Goal: Transaction & Acquisition: Purchase product/service

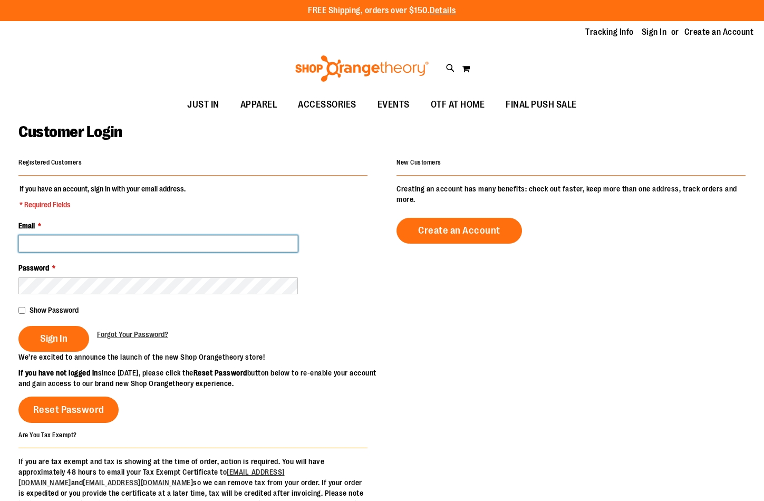
click at [204, 250] on input "Email *" at bounding box center [157, 243] width 279 height 17
type input "*"
type input "**********"
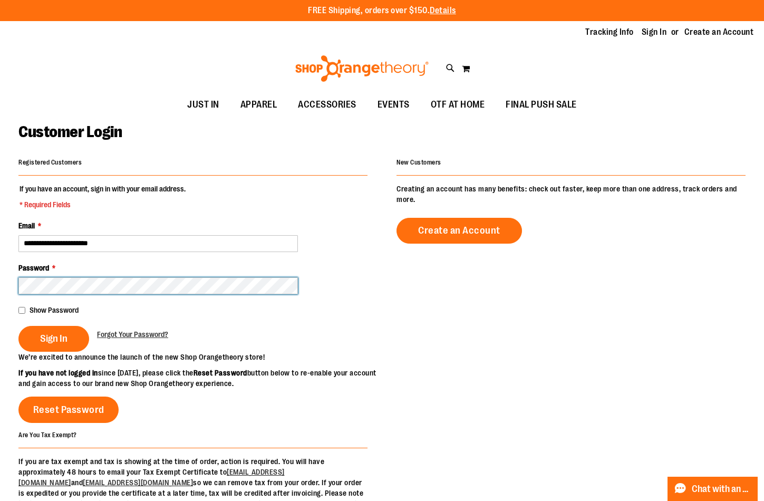
click at [18, 326] on button "Sign In" at bounding box center [53, 339] width 71 height 26
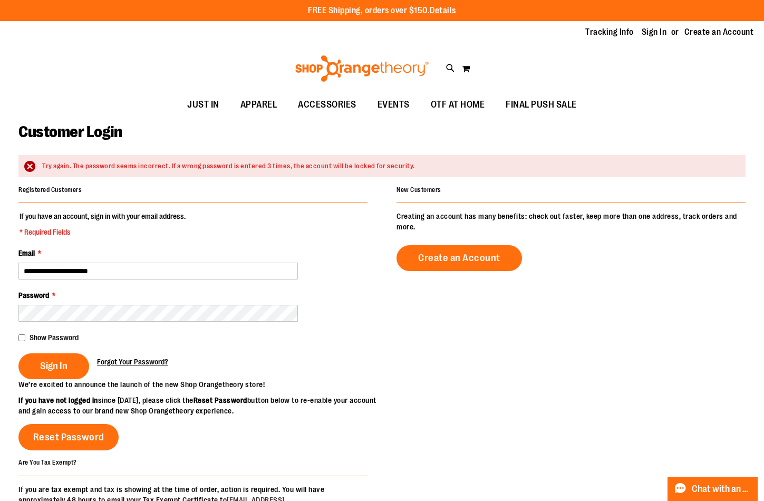
click at [113, 360] on span "Forgot Your Password?" at bounding box center [132, 361] width 71 height 8
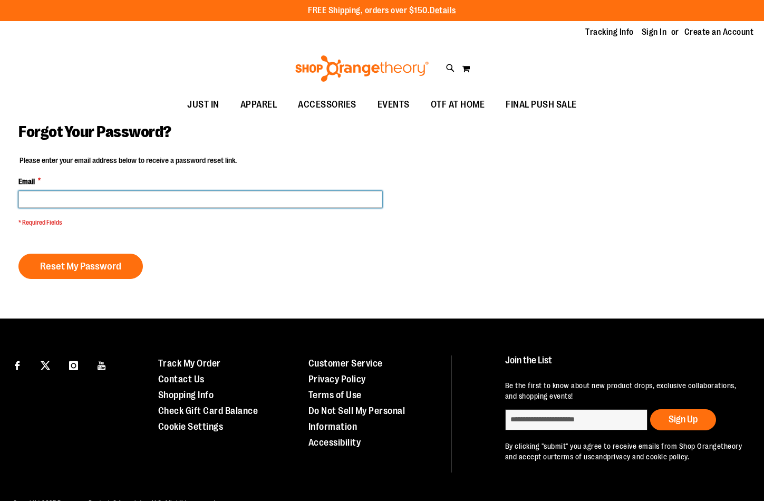
click at [143, 204] on input "Email *" at bounding box center [200, 199] width 364 height 17
type input "**********"
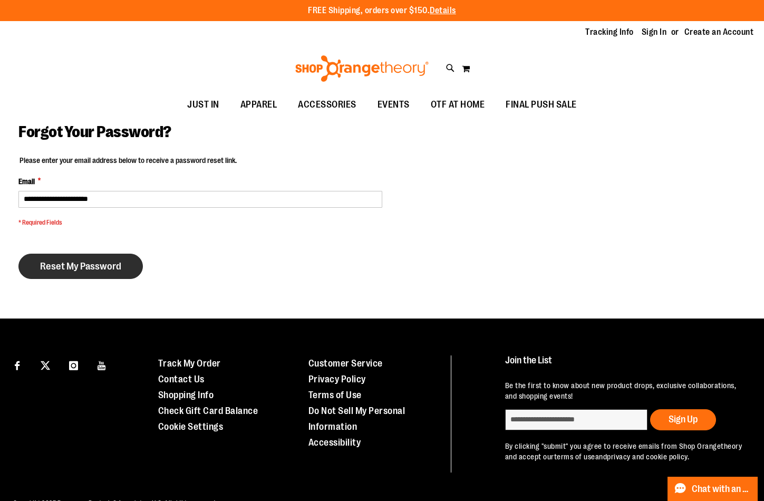
click at [93, 263] on span "Reset My Password" at bounding box center [80, 266] width 81 height 12
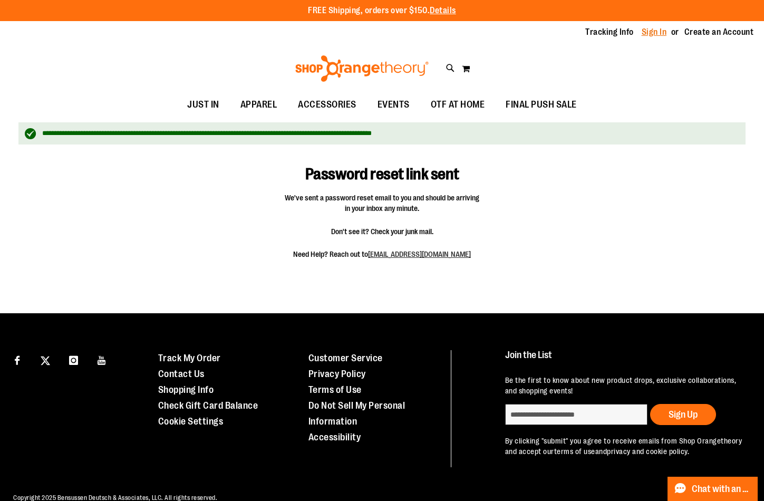
click at [658, 34] on link "Sign In" at bounding box center [653, 32] width 25 height 12
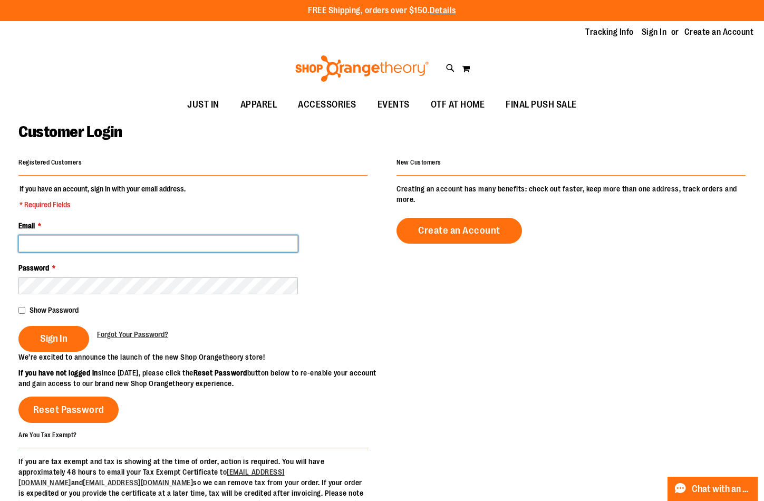
click at [132, 238] on input "Email *" at bounding box center [157, 243] width 279 height 17
type input "**********"
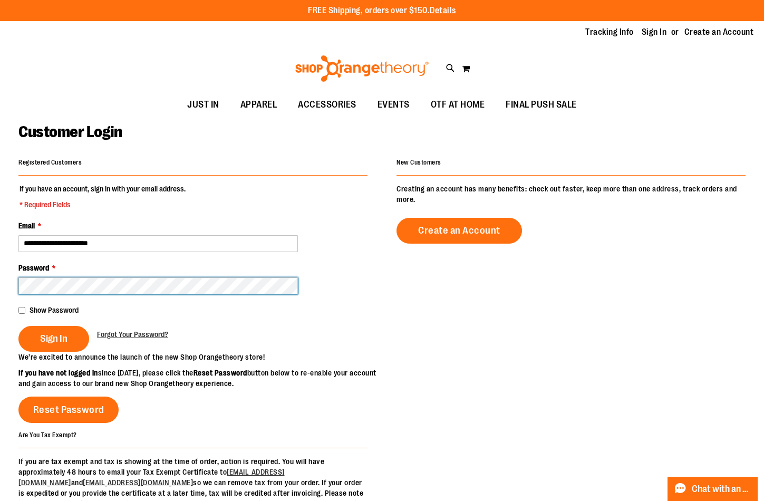
click at [18, 326] on button "Sign In" at bounding box center [53, 339] width 71 height 26
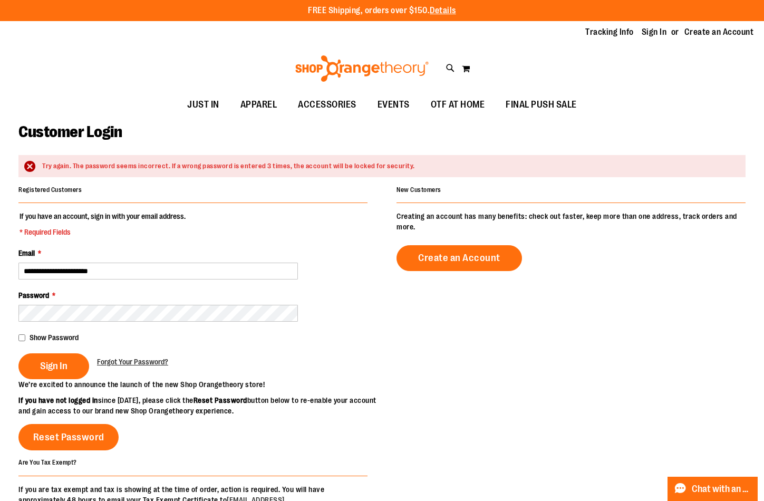
click at [26, 336] on div "Show Password" at bounding box center [192, 337] width 349 height 11
click at [28, 357] on button "Sign In" at bounding box center [53, 366] width 71 height 26
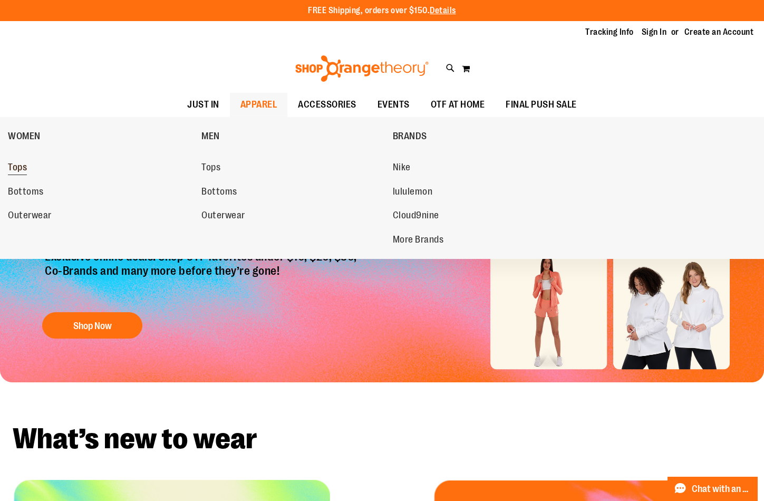
click at [22, 165] on span "Tops" at bounding box center [17, 168] width 19 height 13
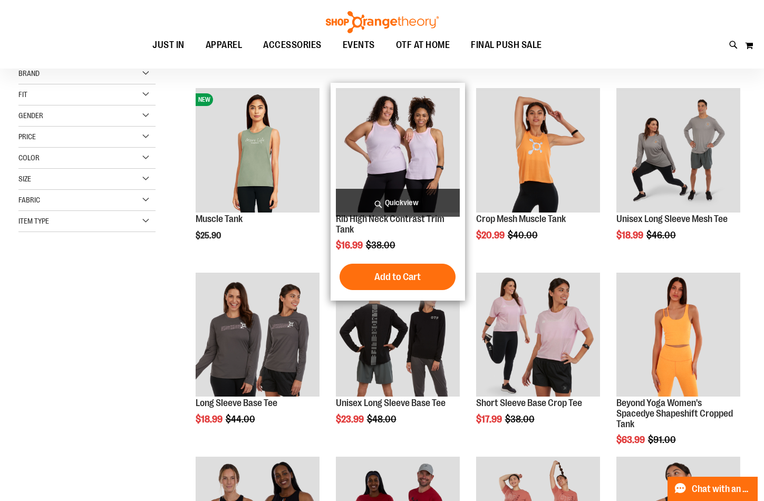
scroll to position [158, 0]
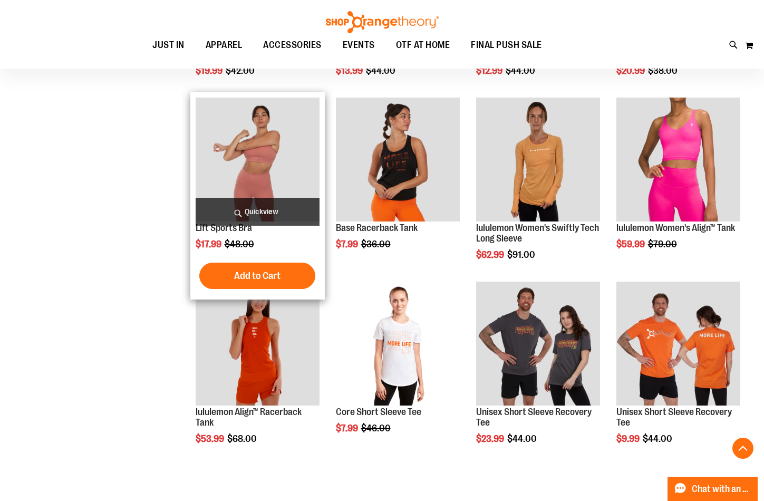
scroll to position [685, 0]
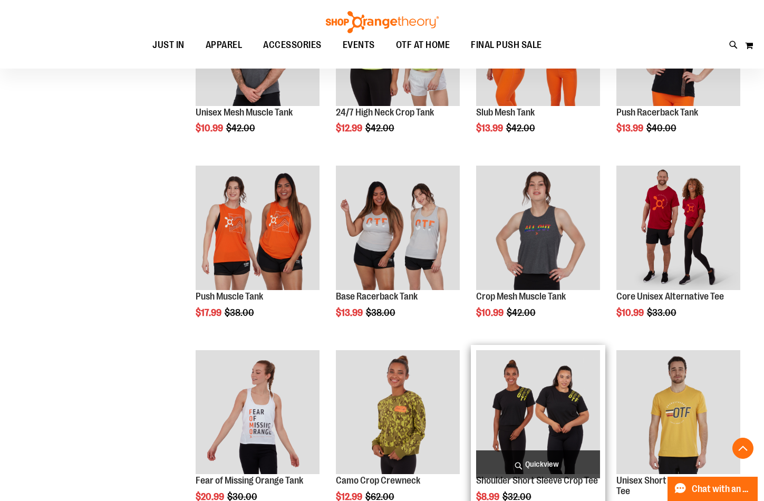
scroll to position [1317, 0]
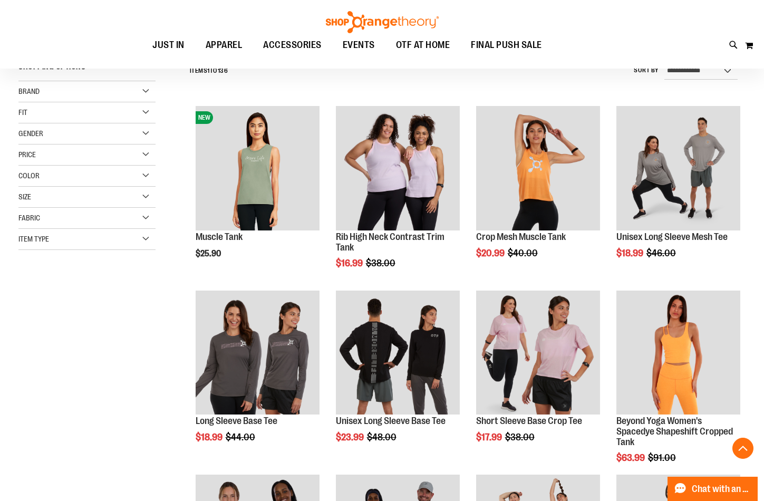
scroll to position [105, 0]
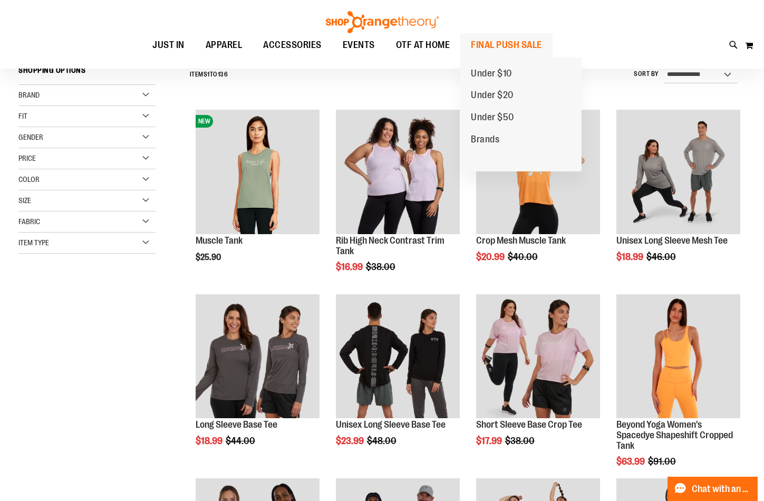
click at [487, 51] on span "FINAL PUSH SALE" at bounding box center [506, 45] width 71 height 24
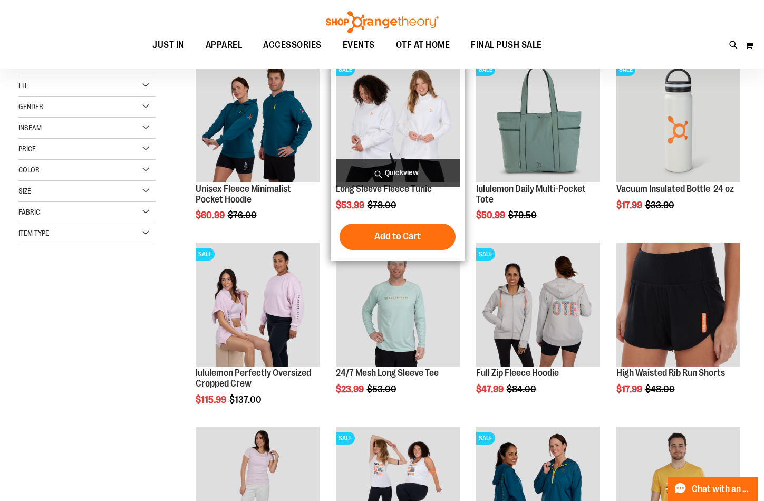
scroll to position [158, 0]
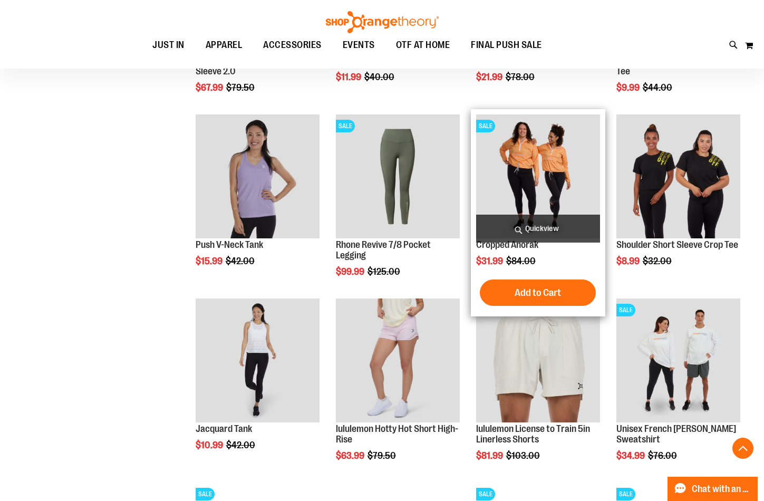
scroll to position [685, 0]
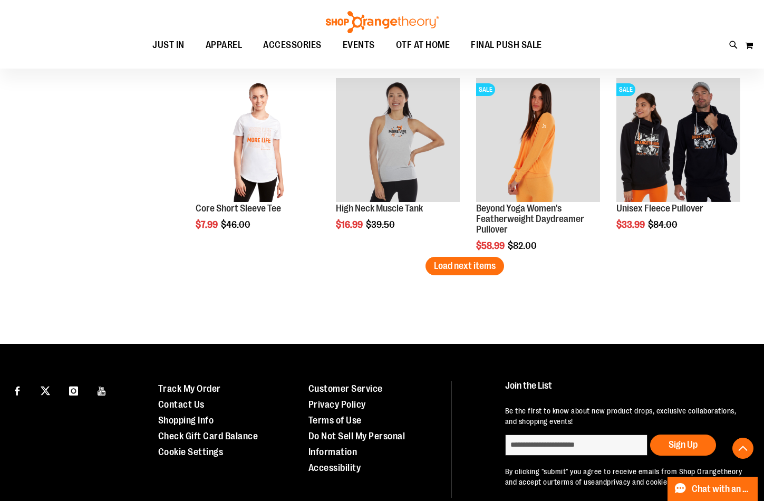
scroll to position [1501, 0]
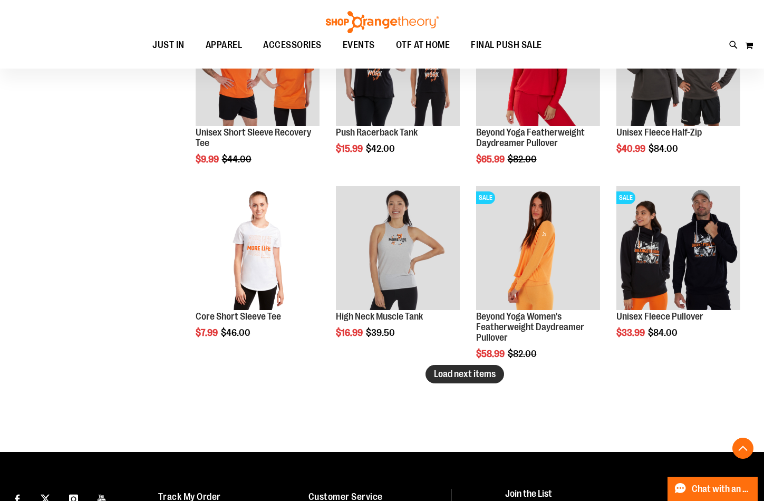
click at [448, 372] on span "Load next items" at bounding box center [465, 373] width 62 height 11
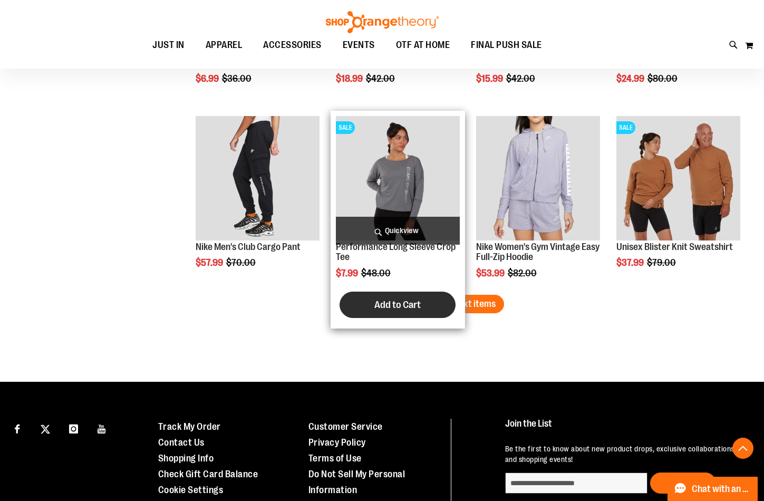
scroll to position [2133, 0]
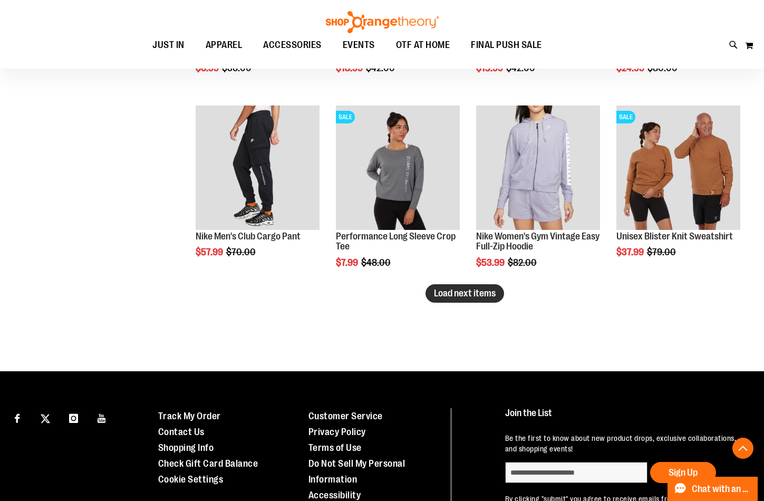
click at [471, 294] on span "Load next items" at bounding box center [465, 293] width 62 height 11
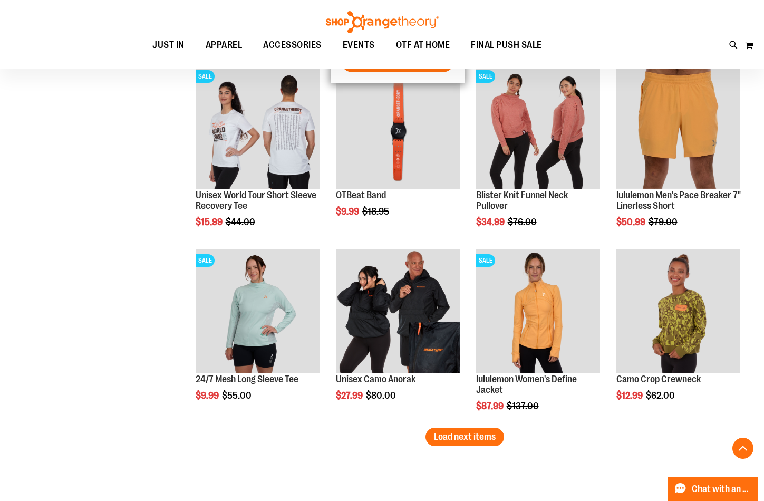
scroll to position [2555, 0]
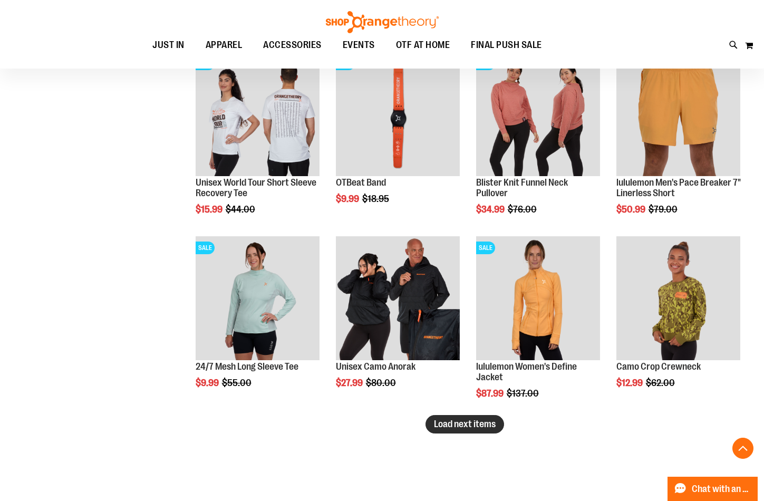
click at [481, 421] on span "Load next items" at bounding box center [465, 423] width 62 height 11
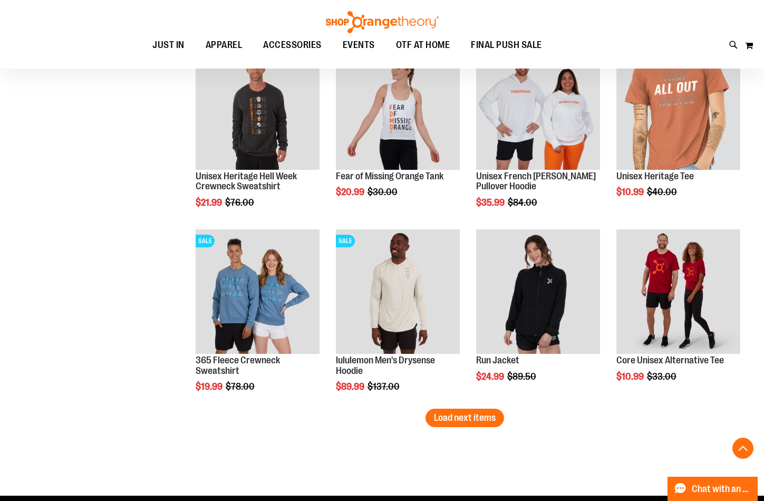
scroll to position [3135, 0]
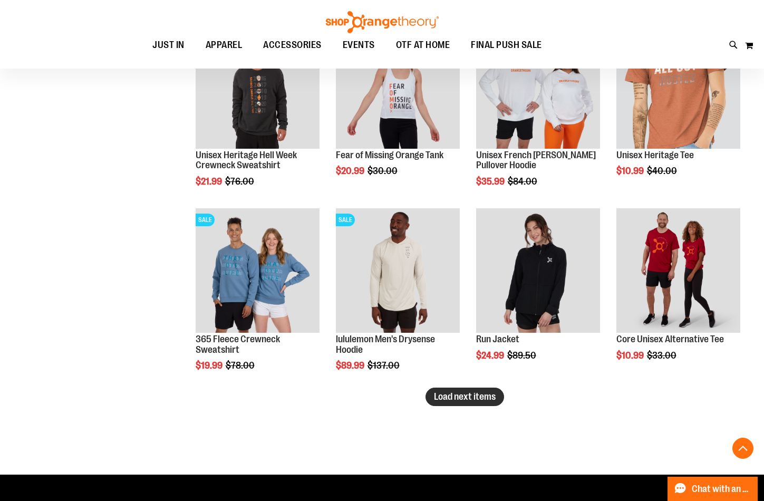
click at [479, 404] on button "Load next items" at bounding box center [464, 396] width 79 height 18
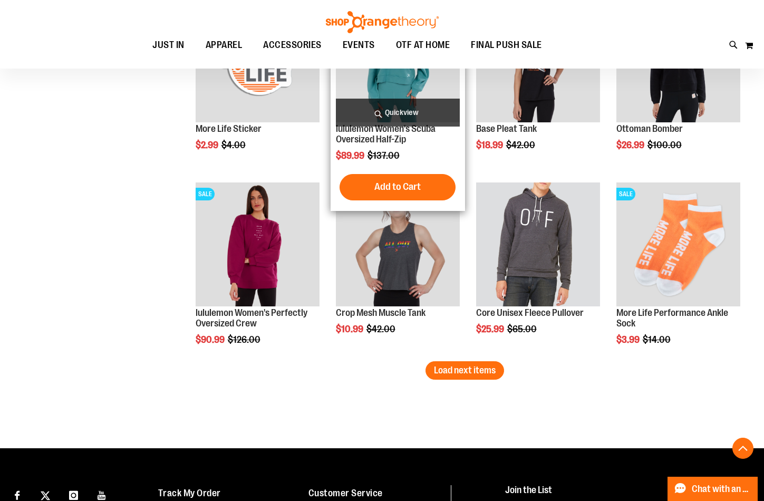
scroll to position [3714, 0]
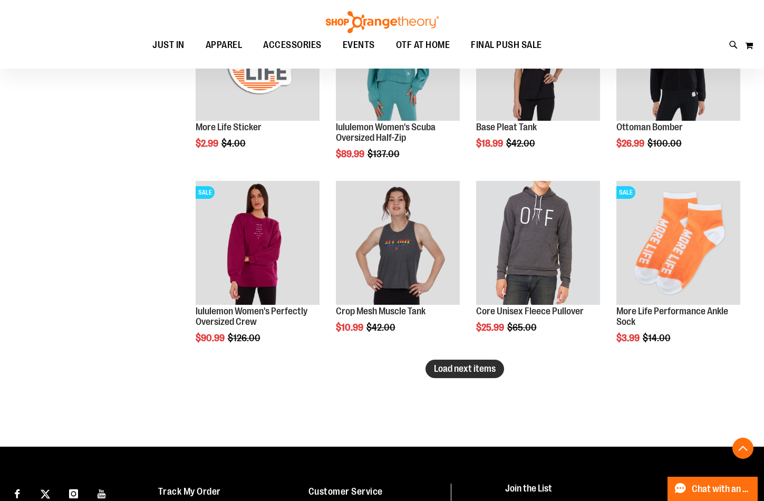
click at [467, 367] on span "Load next items" at bounding box center [465, 368] width 62 height 11
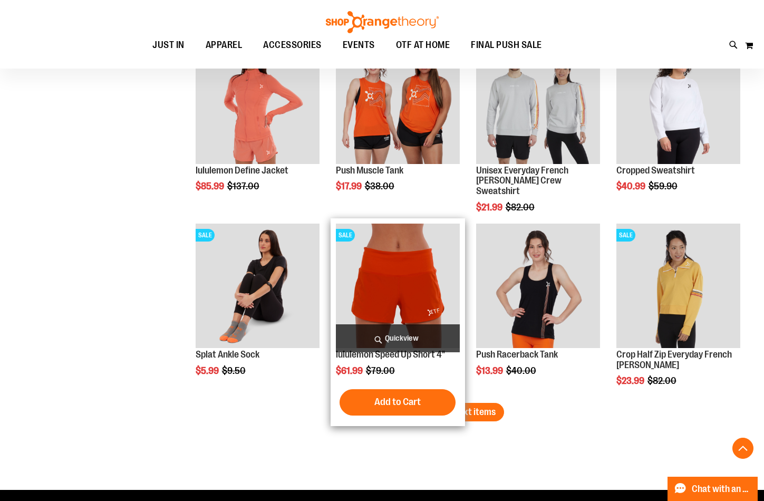
scroll to position [4241, 0]
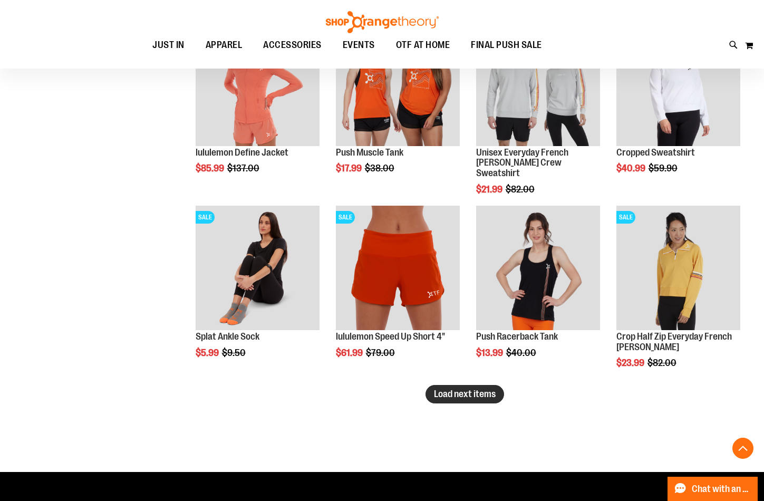
click at [466, 398] on span "Load next items" at bounding box center [465, 393] width 62 height 11
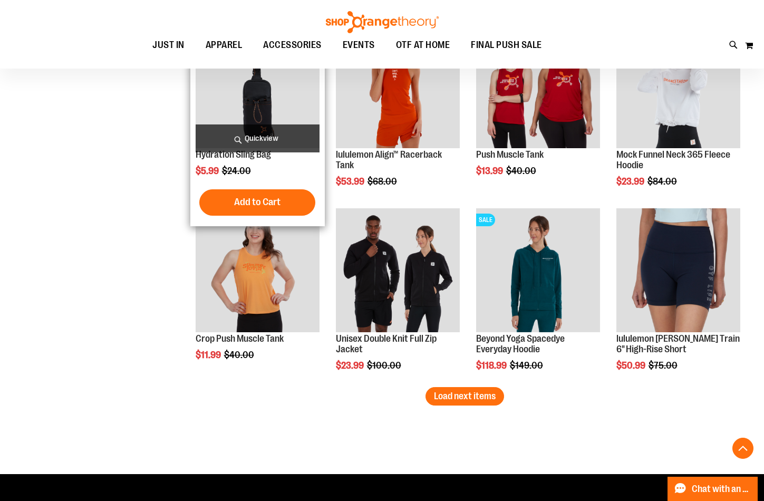
scroll to position [4821, 0]
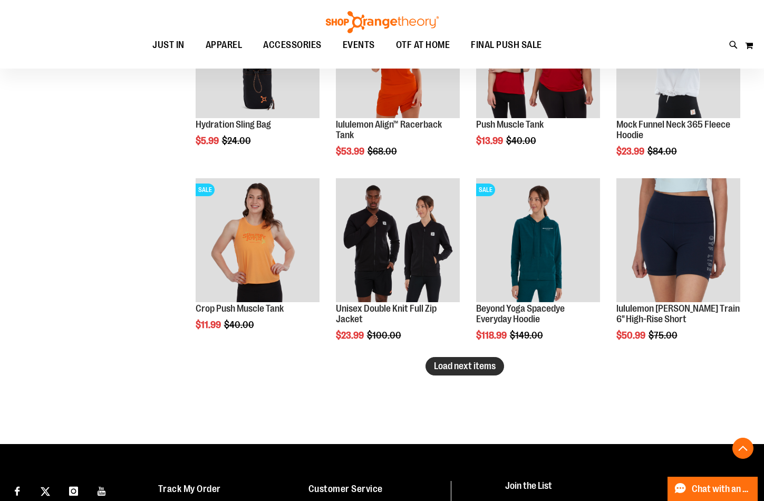
click at [464, 362] on span "Load next items" at bounding box center [465, 365] width 62 height 11
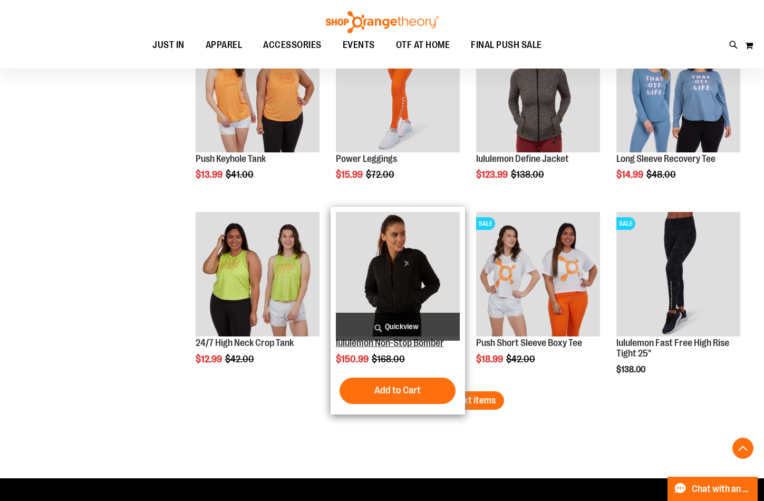
scroll to position [5348, 0]
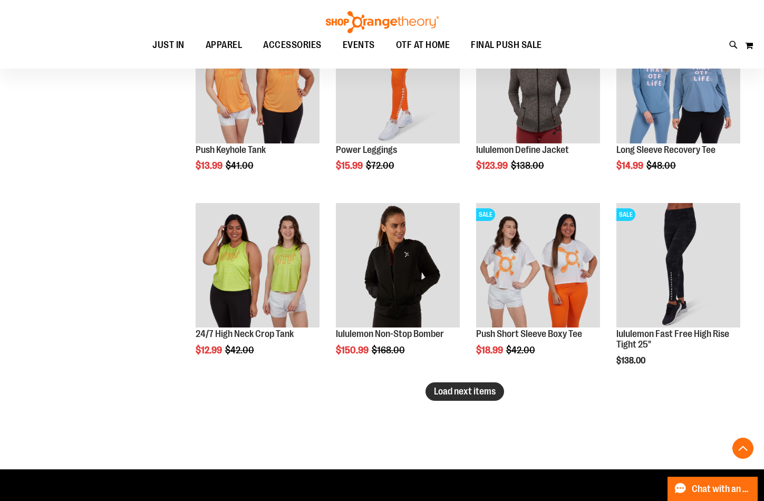
click at [474, 391] on span "Load next items" at bounding box center [465, 391] width 62 height 11
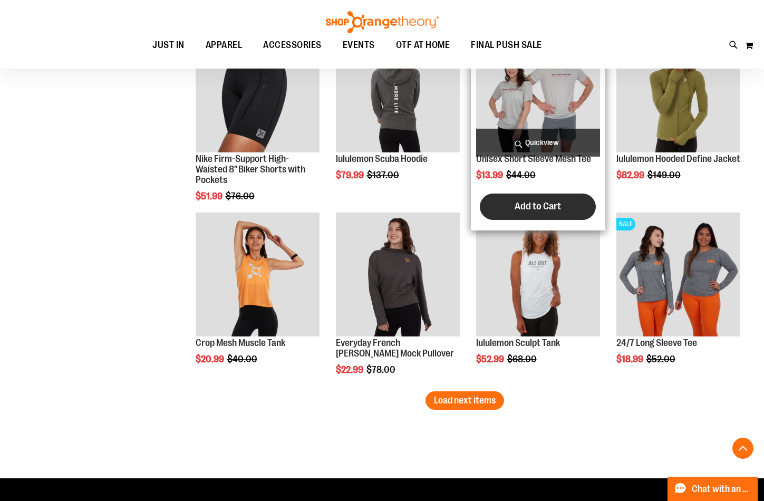
scroll to position [5875, 0]
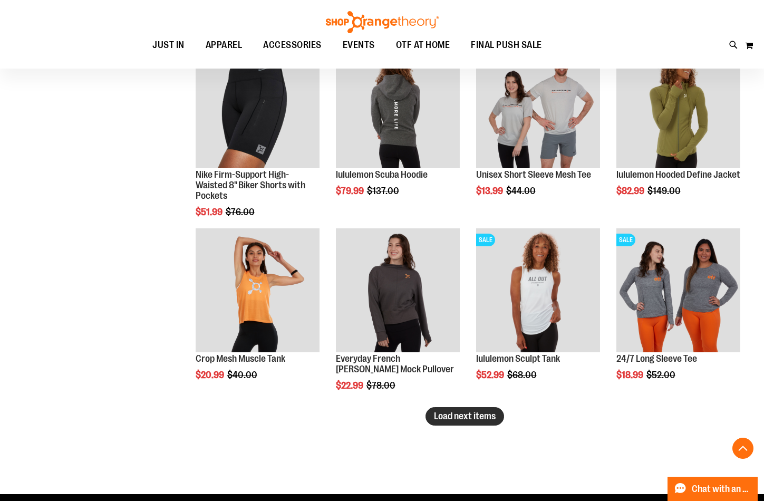
click at [470, 416] on span "Load next items" at bounding box center [465, 416] width 62 height 11
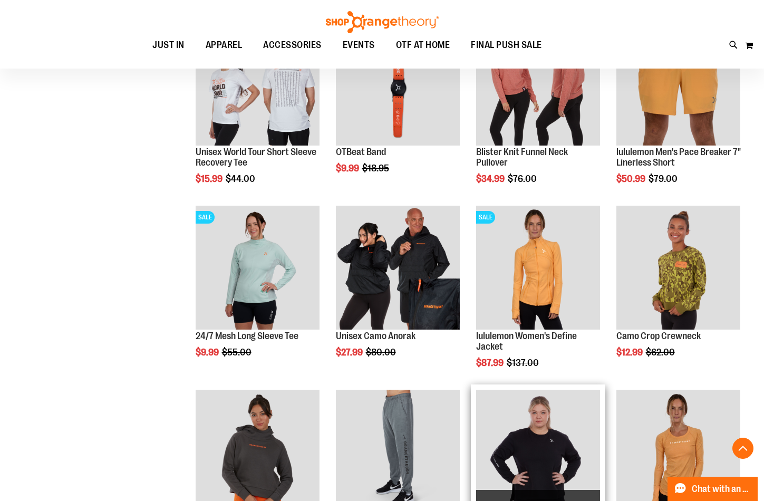
scroll to position [2582, 0]
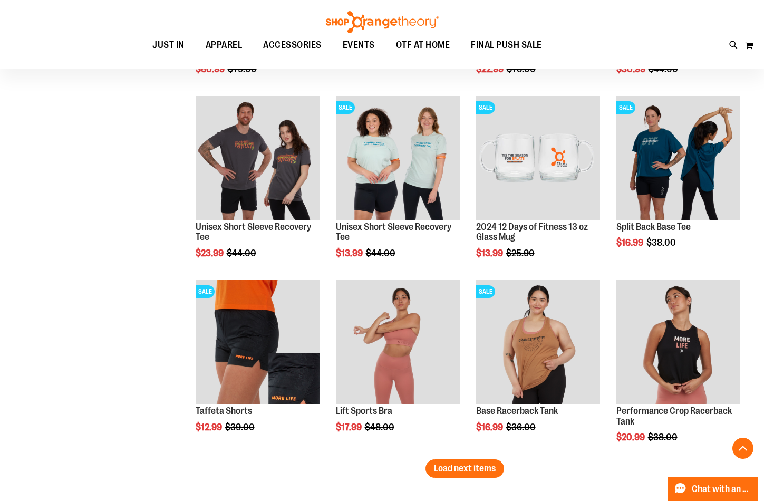
scroll to position [6587, 0]
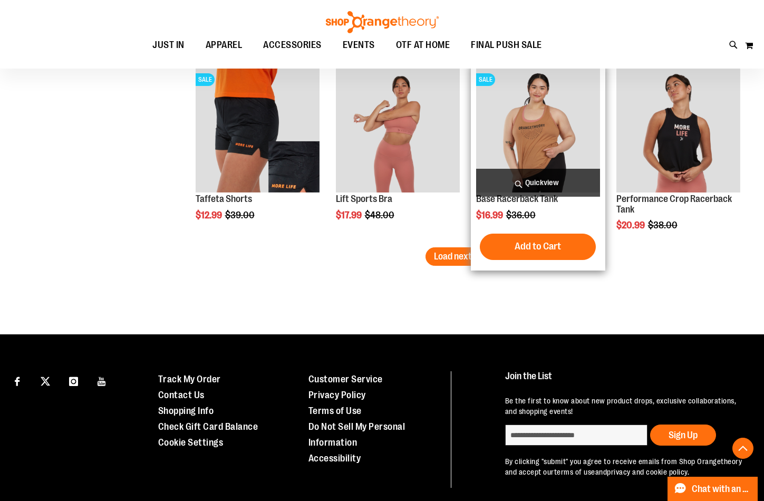
click at [473, 257] on div "SALE Base Racerback Tank $16.99 Regular Price $36.00 [GEOGRAPHIC_DATA] Add to C…" at bounding box center [538, 166] width 134 height 207
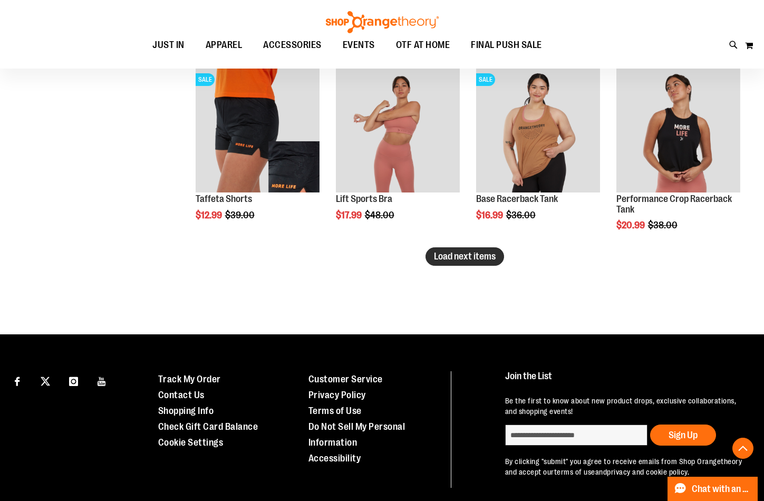
click at [470, 253] on span "Load next items" at bounding box center [465, 256] width 62 height 11
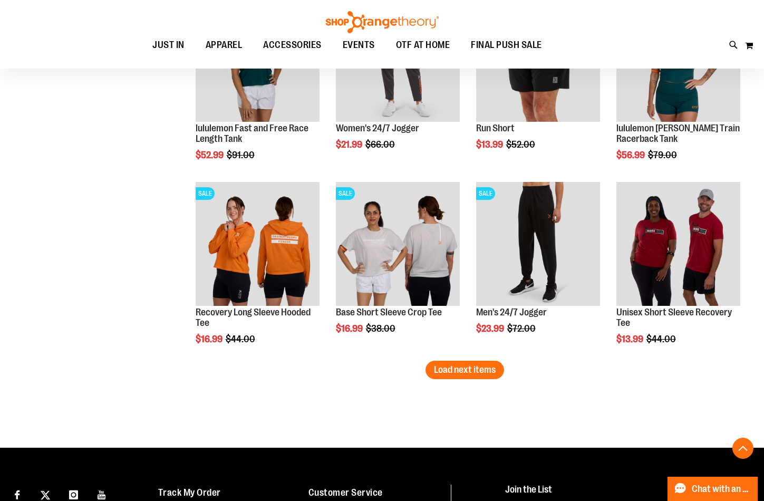
scroll to position [7114, 0]
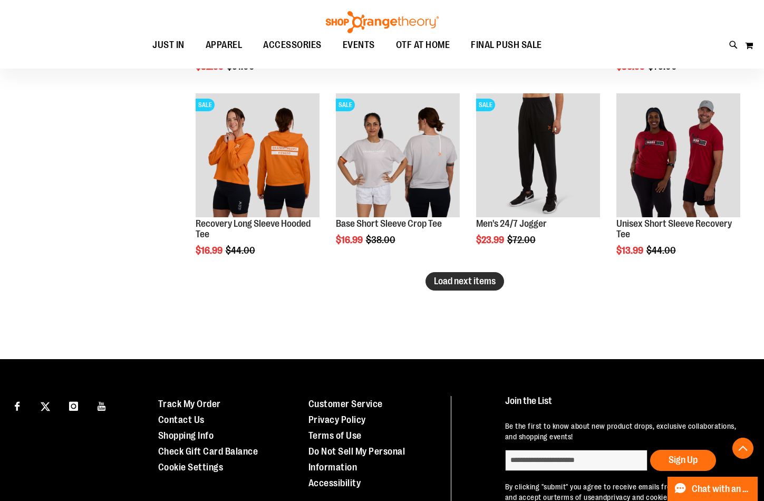
click at [426, 279] on button "Load next items" at bounding box center [464, 281] width 79 height 18
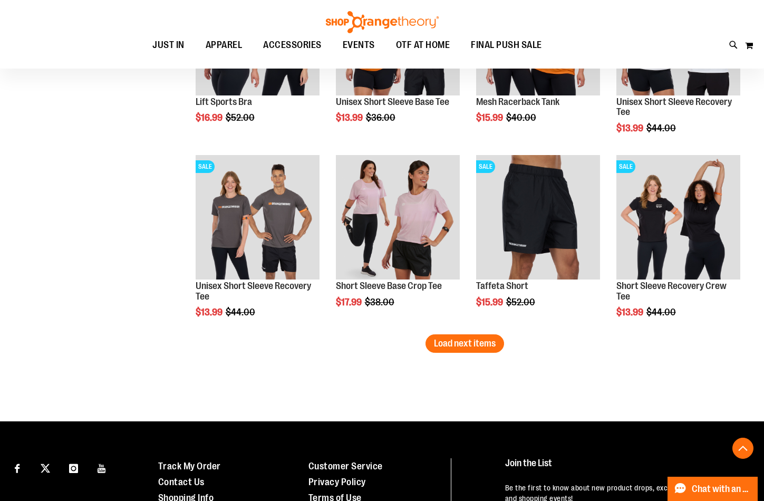
scroll to position [7646, 0]
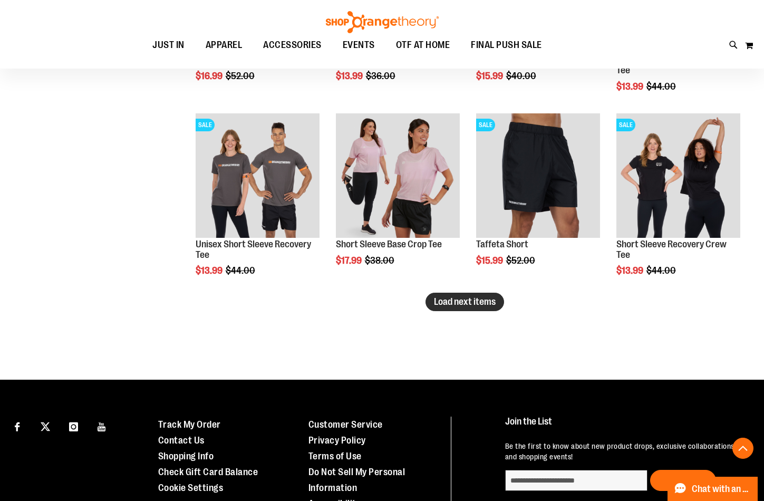
click at [489, 305] on span "Load next items" at bounding box center [465, 301] width 62 height 11
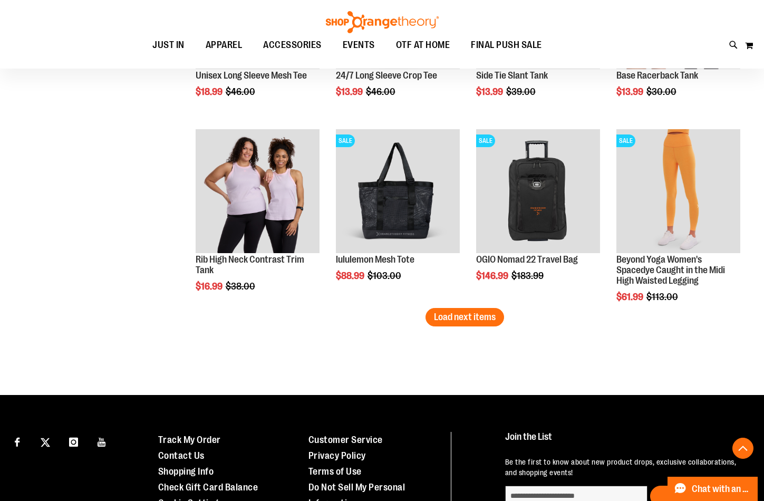
scroll to position [8225, 0]
